Goal: Check status: Check status

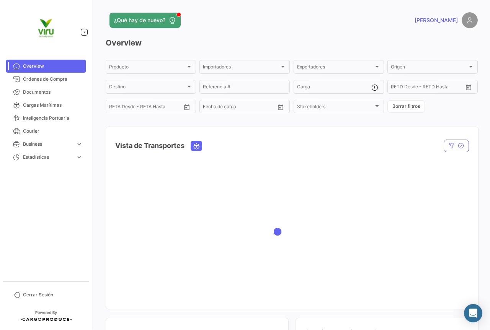
click at [49, 106] on span "Cargas Marítimas" at bounding box center [53, 105] width 60 height 7
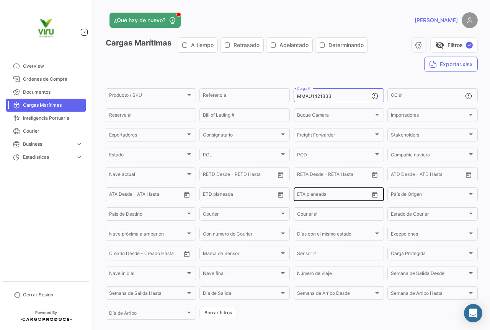
scroll to position [78, 0]
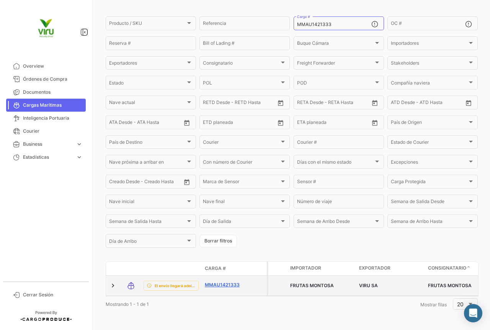
click at [225, 282] on link "MMAU1421333" at bounding box center [225, 285] width 40 height 7
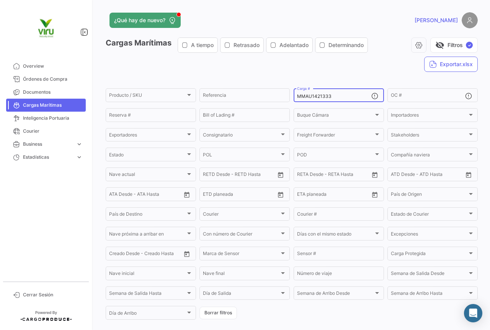
drag, startPoint x: 331, startPoint y: 96, endPoint x: 288, endPoint y: 96, distance: 42.5
click at [288, 96] on form "Producto / SKU Producto / SKU Referencia MMAU1421333 Carga # OC # Reserva # Bil…" at bounding box center [292, 204] width 372 height 234
paste input "TLLU1079876"
type input "TLLU1079876"
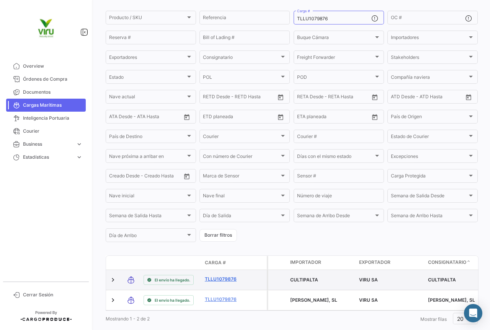
click at [227, 279] on link "TLLU1079876" at bounding box center [225, 279] width 40 height 7
